Goal: Information Seeking & Learning: Understand process/instructions

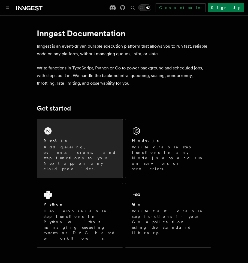
click at [89, 128] on div "Next.js Add queueing, events, crons, and step functions to your Next app on any…" at bounding box center [80, 148] width 86 height 59
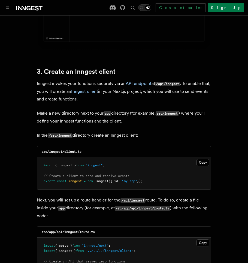
scroll to position [594, 0]
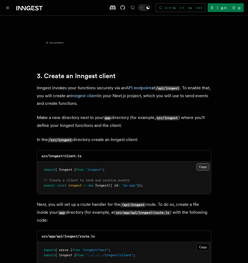
click at [205, 164] on button "Copy Copied" at bounding box center [203, 167] width 13 height 7
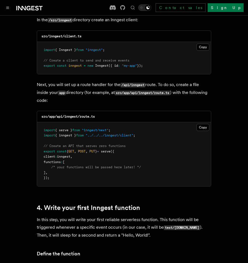
scroll to position [713, 0]
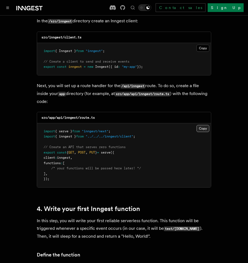
click at [201, 125] on button "Copy Copied" at bounding box center [203, 128] width 13 height 7
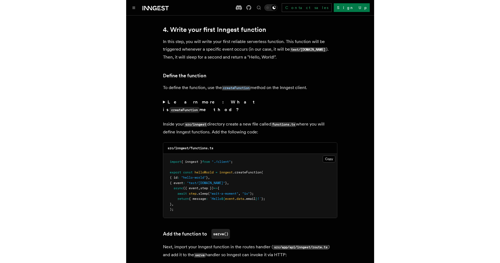
scroll to position [893, 0]
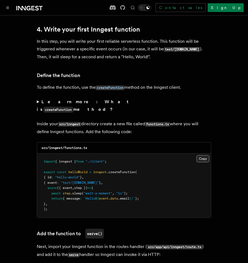
click at [204, 155] on button "Copy Copied" at bounding box center [203, 158] width 13 height 7
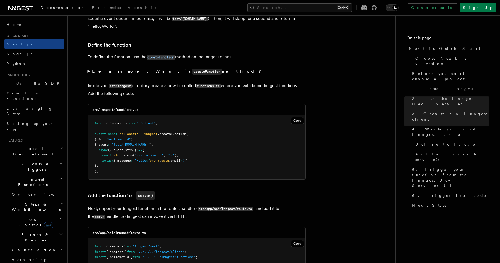
scroll to position [908, 0]
